Goal: Task Accomplishment & Management: Manage account settings

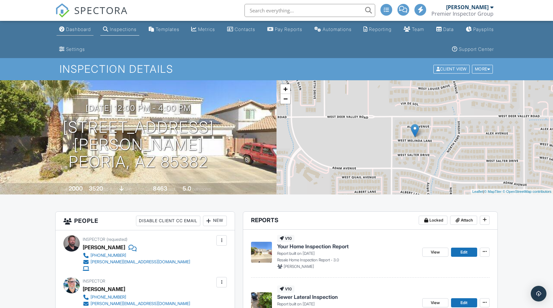
click at [79, 30] on div "Dashboard" at bounding box center [78, 29] width 25 height 6
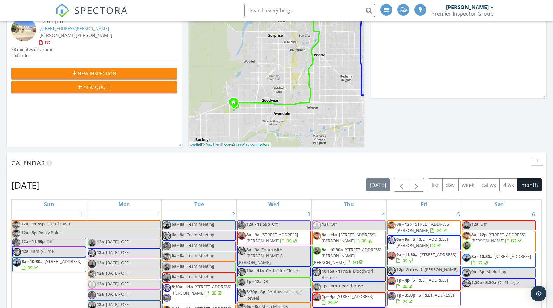
scroll to position [163, 0]
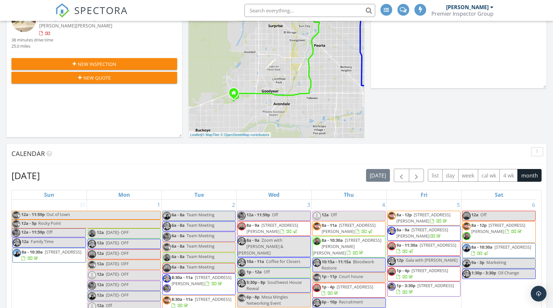
click at [40, 176] on h2 "[DATE]" at bounding box center [25, 175] width 28 height 13
click at [414, 176] on span "button" at bounding box center [416, 176] width 8 height 8
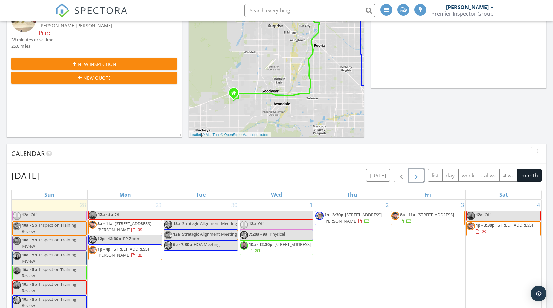
click at [414, 176] on span "button" at bounding box center [416, 176] width 8 height 8
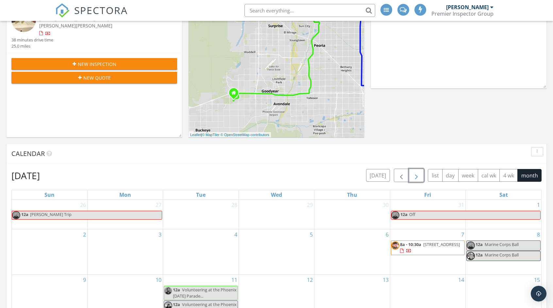
click at [414, 176] on span "button" at bounding box center [416, 176] width 8 height 8
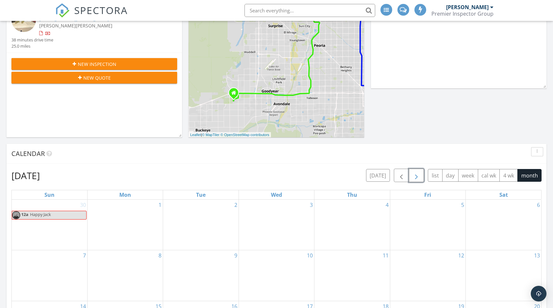
click at [414, 176] on span "button" at bounding box center [416, 176] width 8 height 8
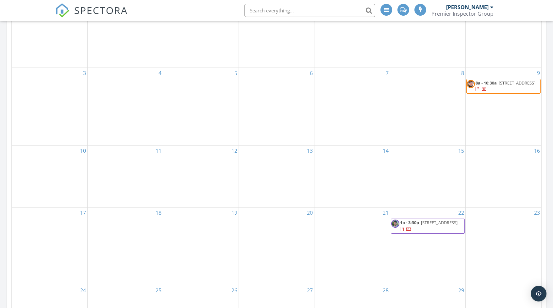
scroll to position [392, 0]
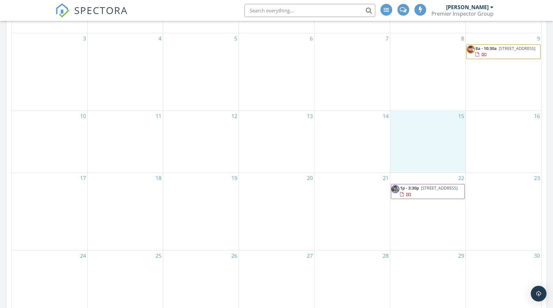
click at [416, 124] on div "15" at bounding box center [427, 142] width 75 height 62
click at [429, 107] on link "Event" at bounding box center [427, 108] width 34 height 10
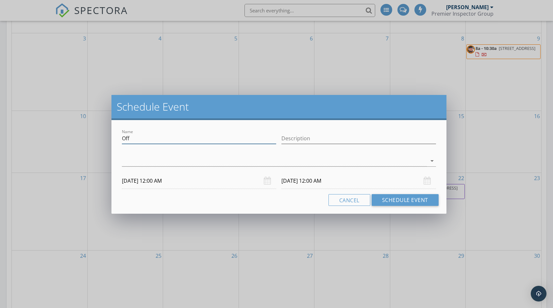
click at [127, 138] on input "Off" at bounding box center [199, 138] width 154 height 11
type input "Disney World"
click at [208, 163] on div at bounding box center [274, 161] width 304 height 11
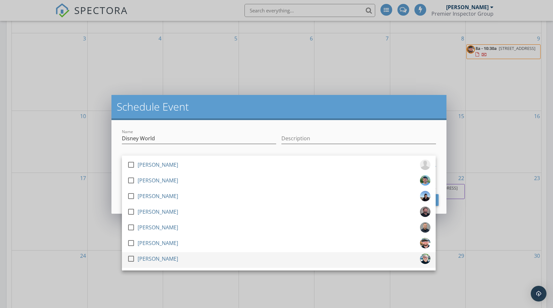
click at [131, 258] on div at bounding box center [130, 258] width 11 height 11
click at [116, 200] on div "Name Disney World Description check_box_outline_blank [PERSON_NAME] check_box_o…" at bounding box center [278, 167] width 334 height 94
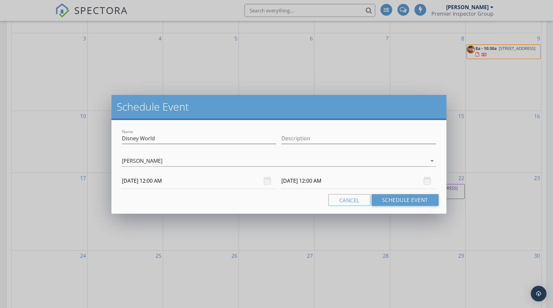
click at [298, 181] on input "[DATE] 12:00 AM" at bounding box center [358, 181] width 154 height 16
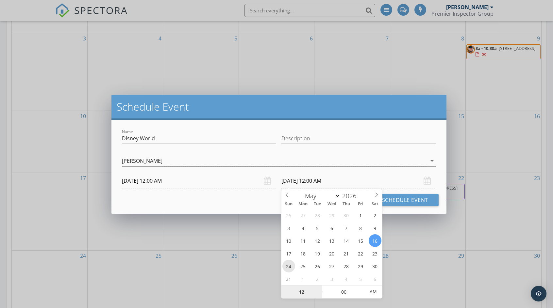
type input "[DATE] 12:00 AM"
click at [260, 201] on div "Cancel Schedule Event" at bounding box center [278, 200] width 319 height 12
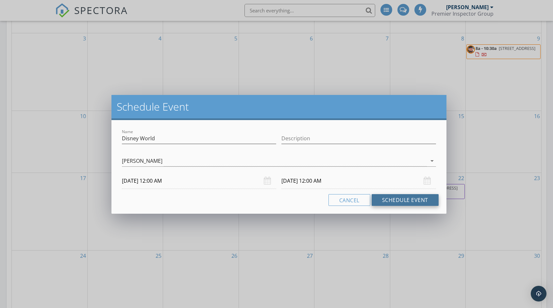
click at [403, 202] on button "Schedule Event" at bounding box center [404, 200] width 67 height 12
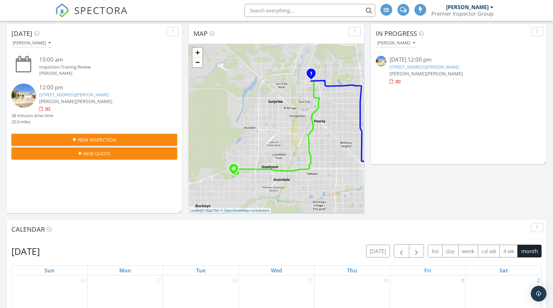
scroll to position [65, 0]
